Goal: Task Accomplishment & Management: Complete application form

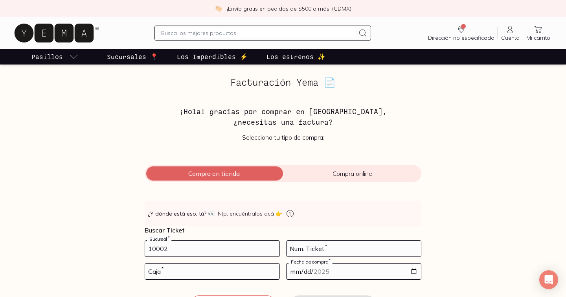
type input "10002"
click at [347, 247] on input "number" at bounding box center [353, 248] width 134 height 16
type input "96"
click at [166, 274] on input "number" at bounding box center [212, 271] width 134 height 16
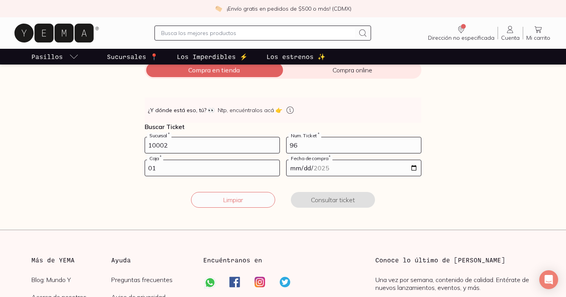
scroll to position [110, 0]
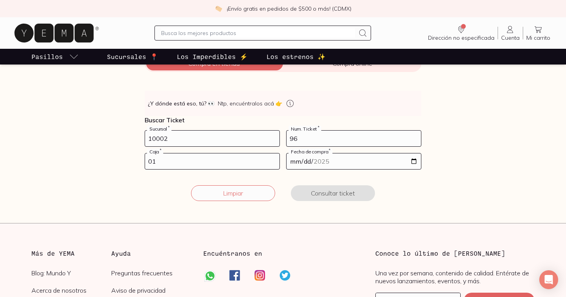
type input "01"
click at [343, 160] on input "date" at bounding box center [353, 161] width 134 height 16
type input "[DATE]"
click at [358, 191] on button "Consultar ticket" at bounding box center [333, 193] width 84 height 16
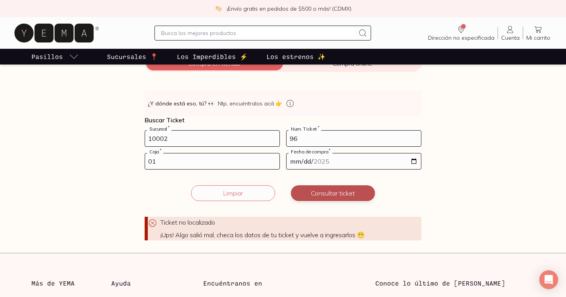
click at [331, 193] on button "Consultar ticket" at bounding box center [333, 193] width 84 height 16
click at [304, 139] on input "96" at bounding box center [353, 138] width 134 height 16
type input "95"
click at [322, 194] on button "Consultar ticket" at bounding box center [333, 193] width 84 height 16
click at [150, 222] on icon at bounding box center [152, 222] width 9 height 9
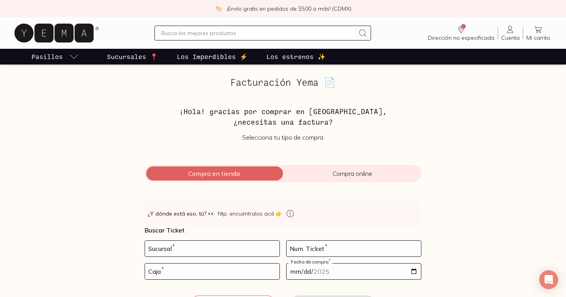
scroll to position [110, 0]
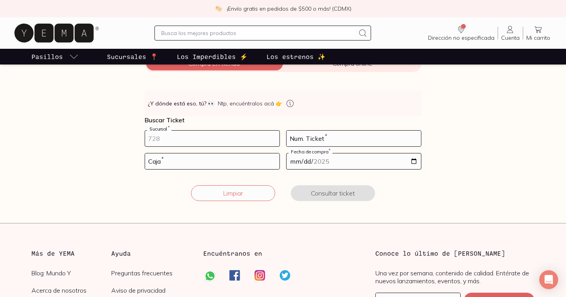
click at [192, 143] on input "number" at bounding box center [212, 138] width 134 height 16
type input "10002"
click at [332, 138] on input "number" at bounding box center [353, 138] width 134 height 16
type input "95"
click at [202, 163] on input "number" at bounding box center [212, 161] width 134 height 16
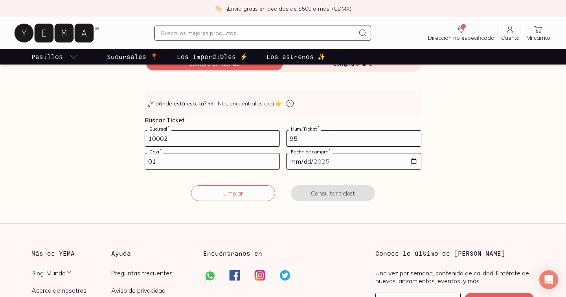
type input "01"
click at [331, 160] on input "date" at bounding box center [353, 161] width 134 height 16
type input "[DATE]"
click at [356, 193] on button "Consultar ticket" at bounding box center [333, 193] width 84 height 16
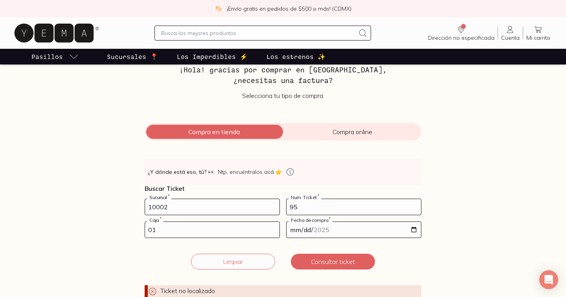
scroll to position [51, 0]
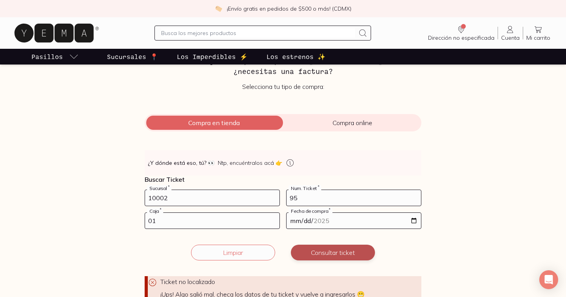
click at [343, 249] on button "Consultar ticket" at bounding box center [333, 252] width 84 height 16
